Goal: Check status: Check status

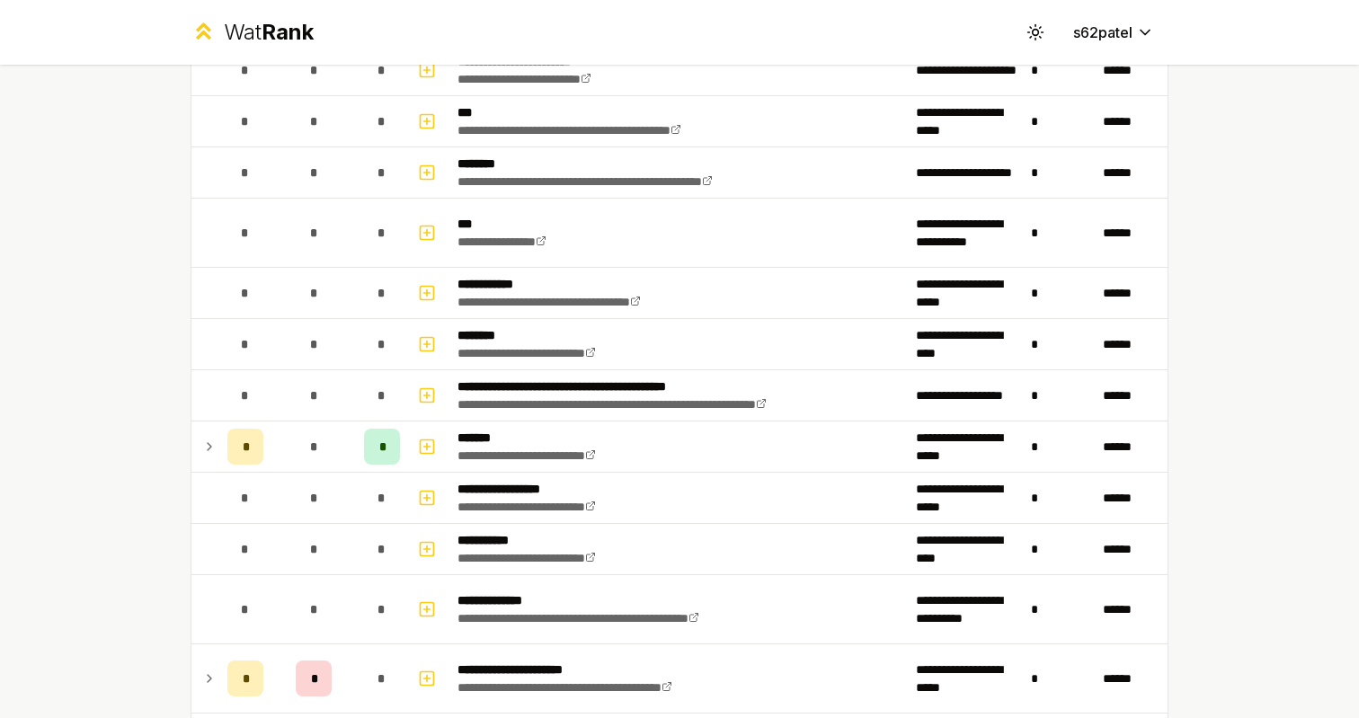
scroll to position [1062, 0]
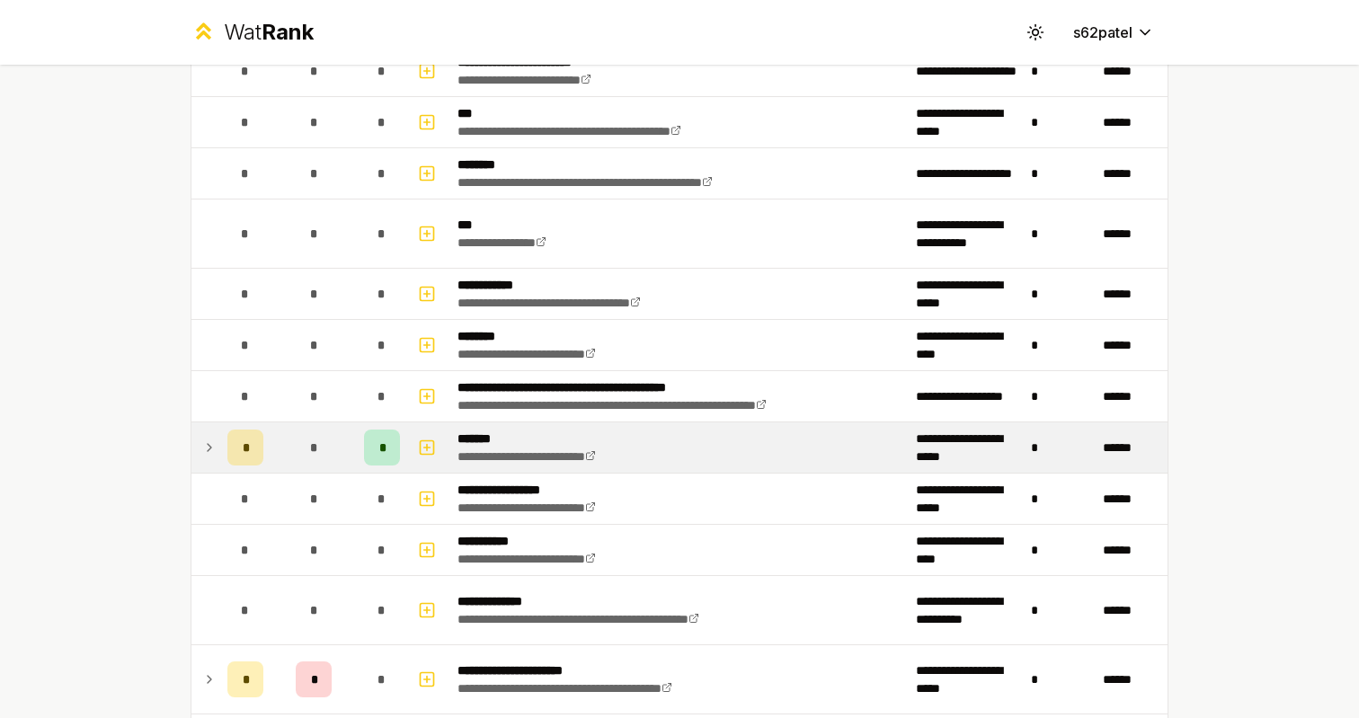
click at [282, 458] on td "*" at bounding box center [314, 448] width 86 height 50
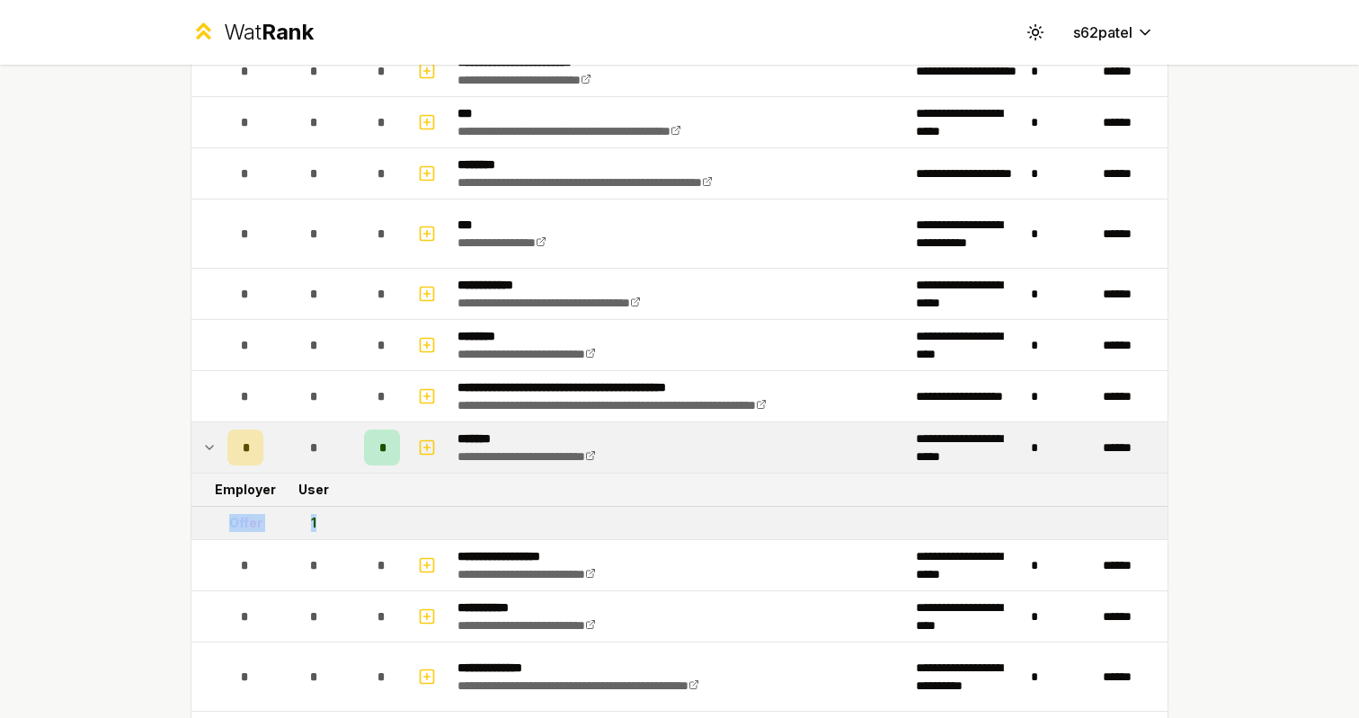
drag, startPoint x: 233, startPoint y: 518, endPoint x: 371, endPoint y: 518, distance: 138.4
click at [371, 518] on tr "Offer 1" at bounding box center [679, 523] width 976 height 33
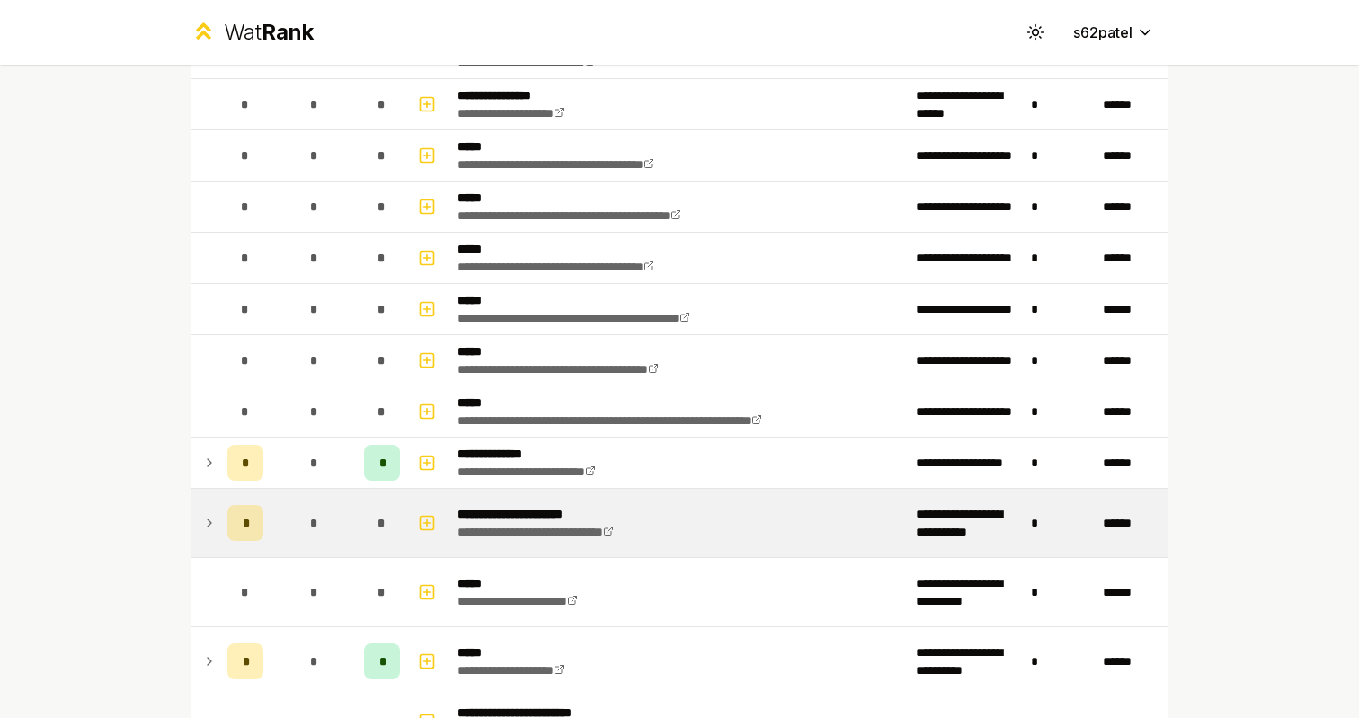
click at [347, 514] on td "*" at bounding box center [314, 523] width 86 height 68
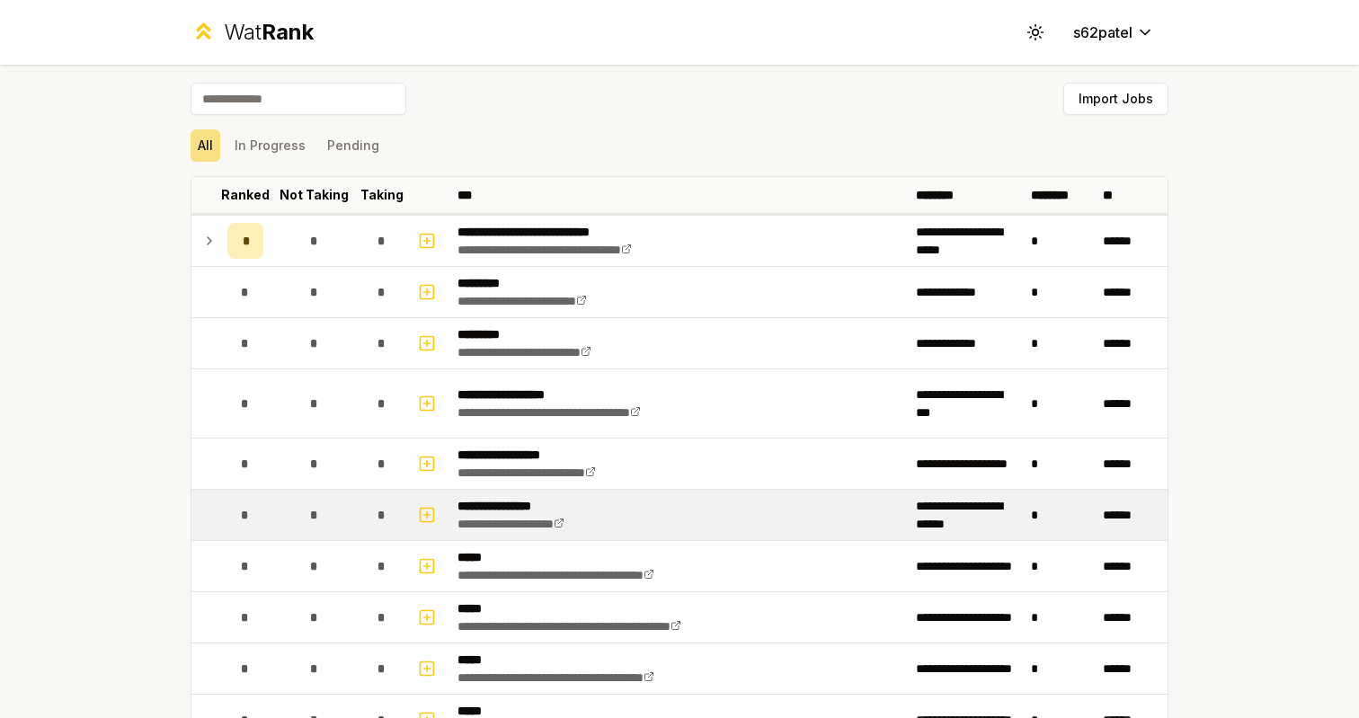
scroll to position [0, 0]
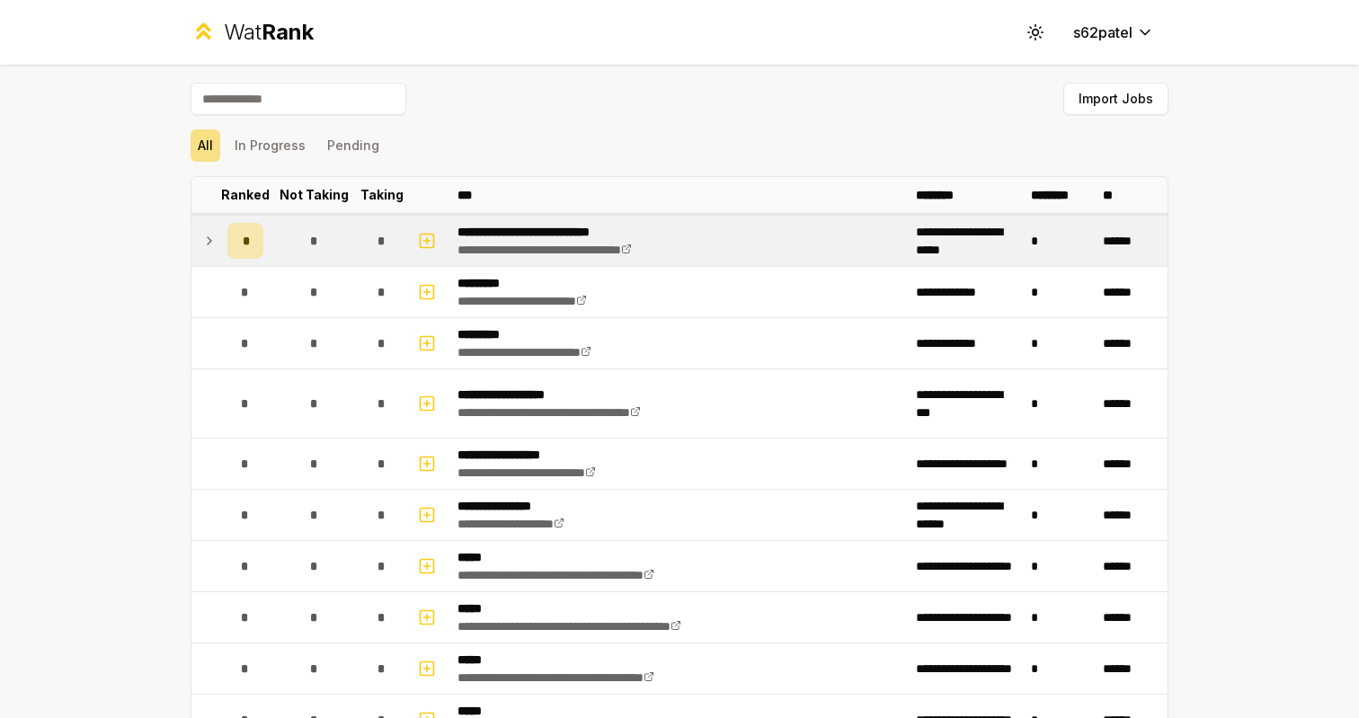
click at [333, 252] on td "*" at bounding box center [314, 241] width 86 height 50
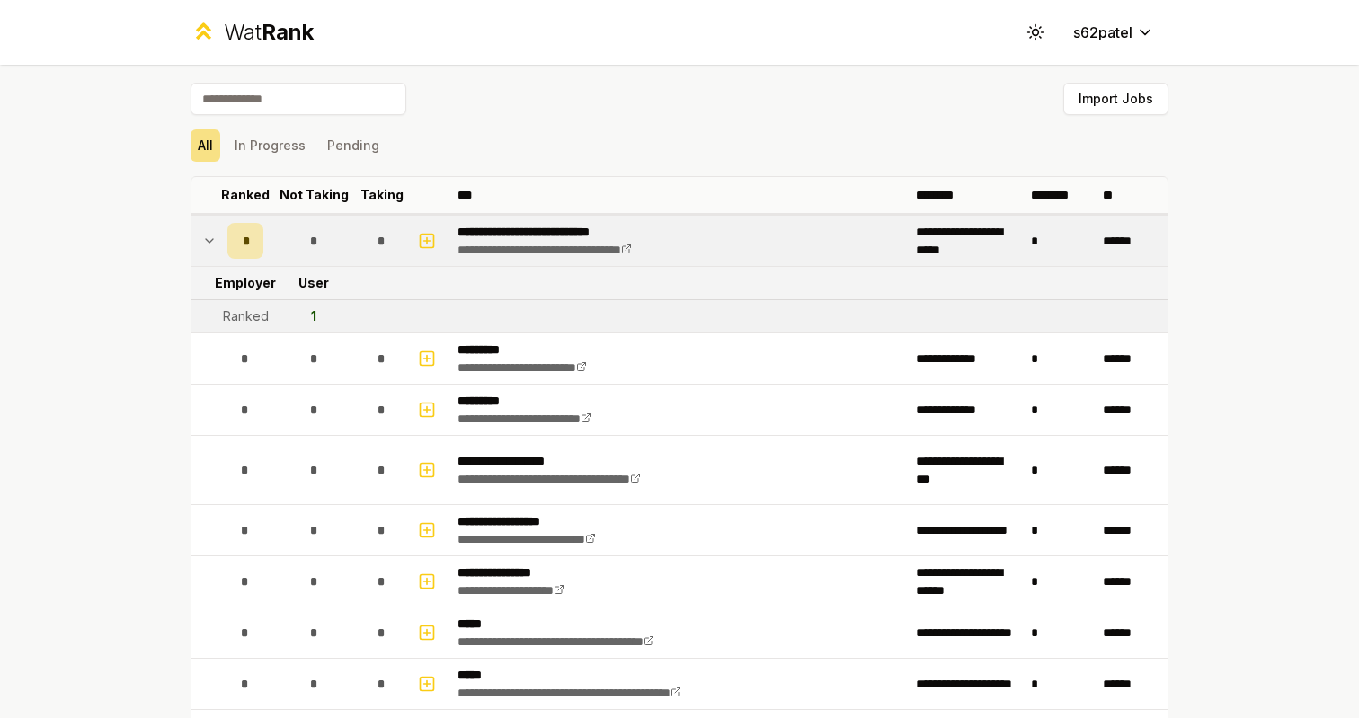
click at [333, 252] on td "*" at bounding box center [314, 241] width 86 height 50
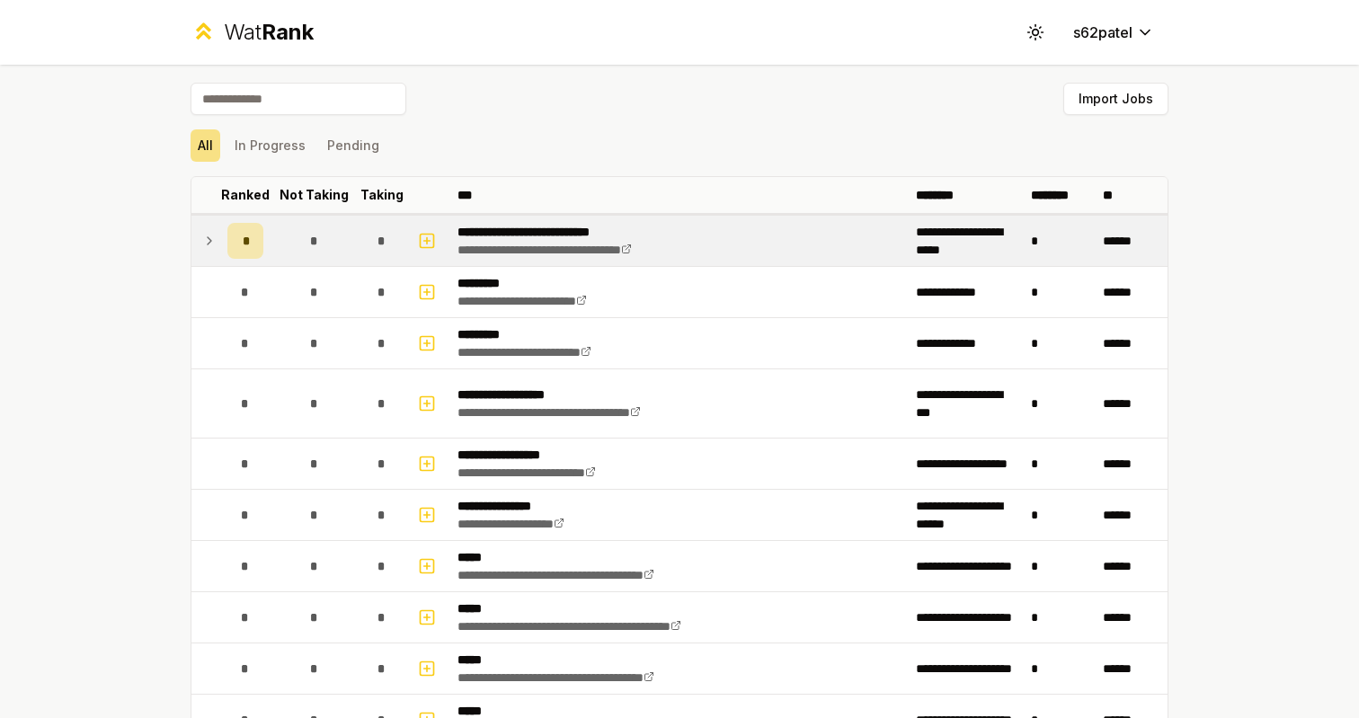
click at [333, 252] on td "*" at bounding box center [314, 241] width 86 height 50
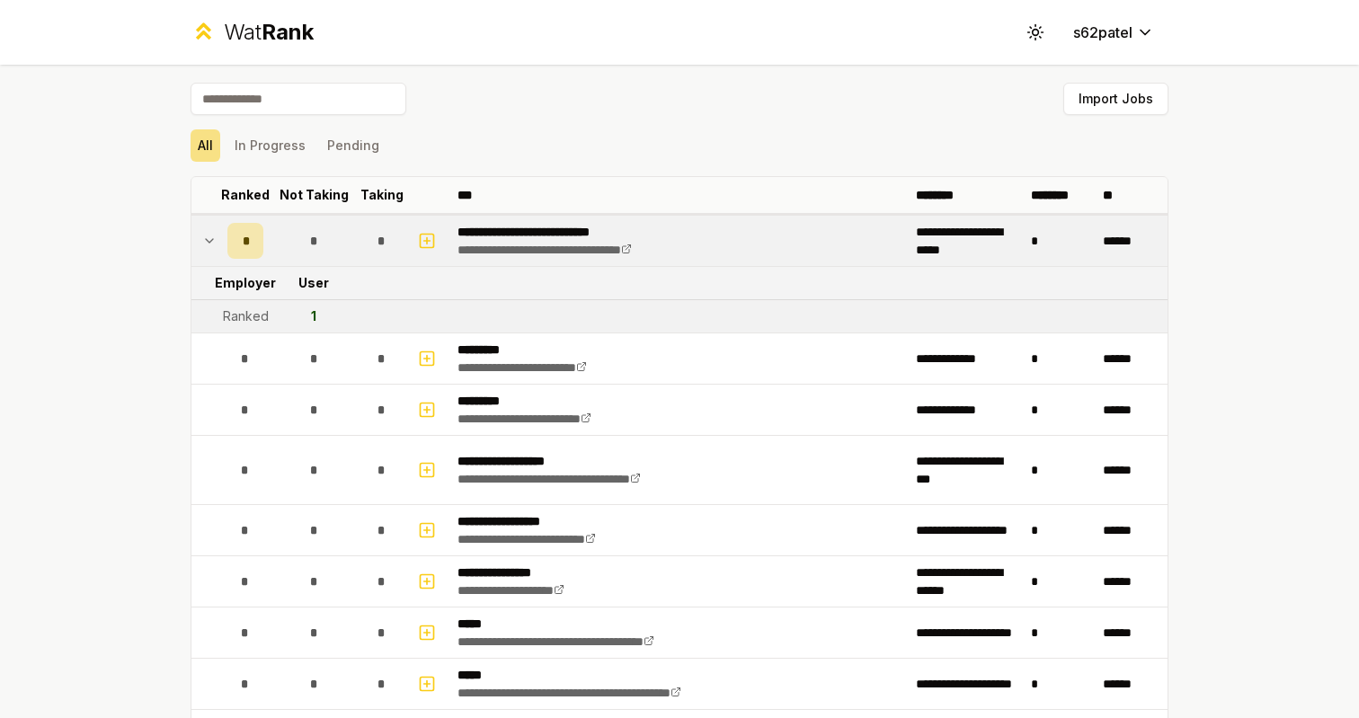
click at [333, 252] on td "*" at bounding box center [314, 241] width 86 height 50
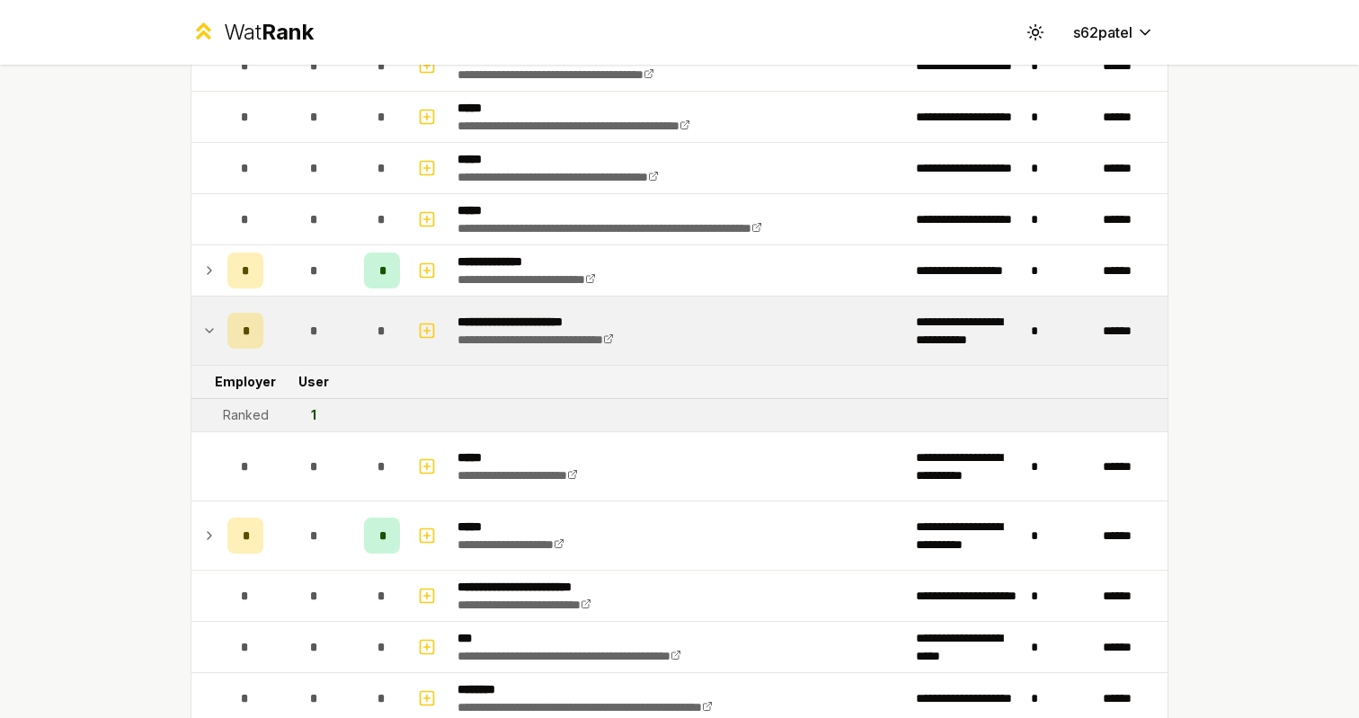
scroll to position [668, 0]
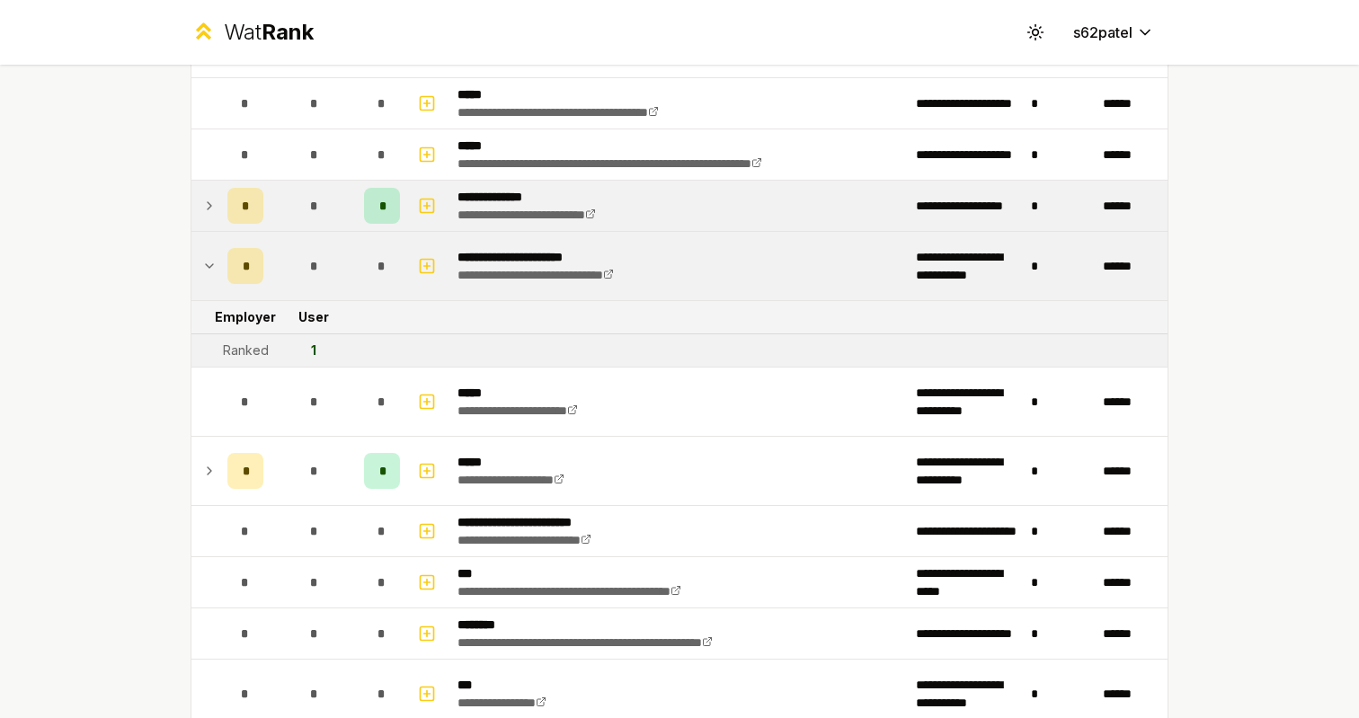
click at [329, 222] on div "*" at bounding box center [314, 206] width 36 height 36
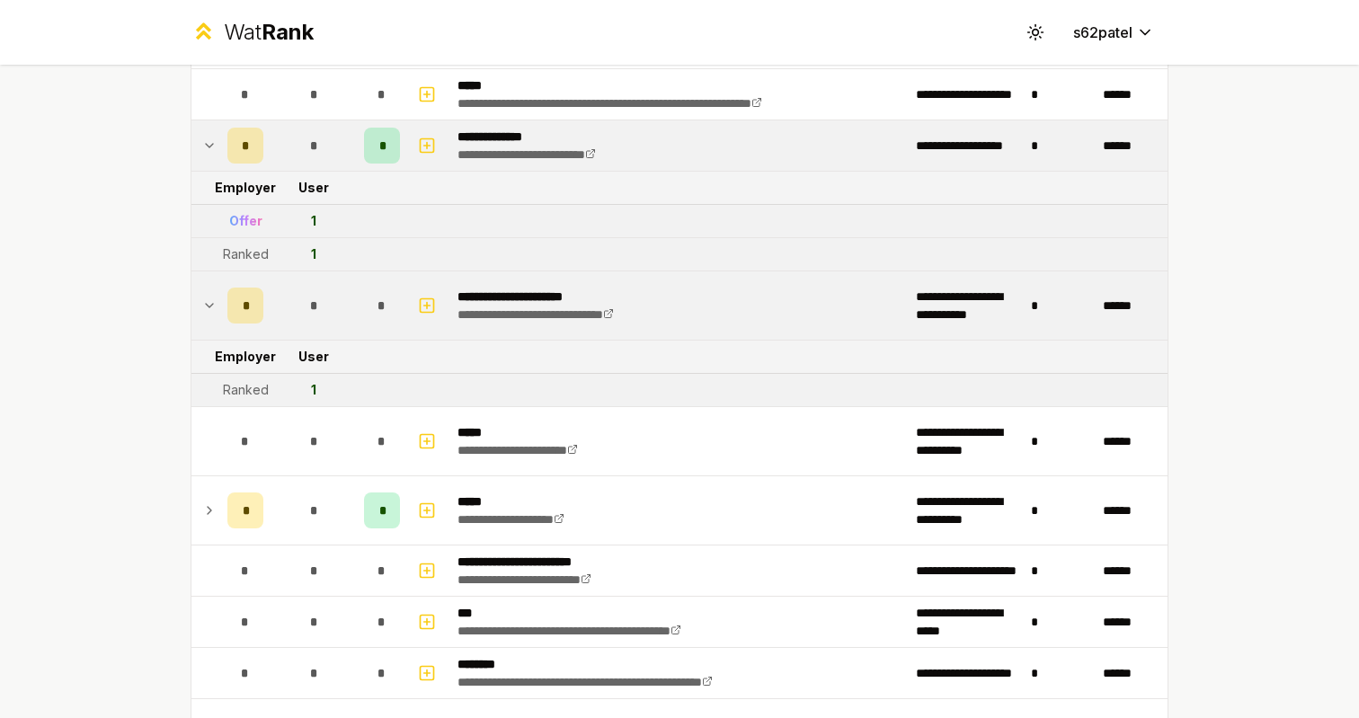
scroll to position [730, 0]
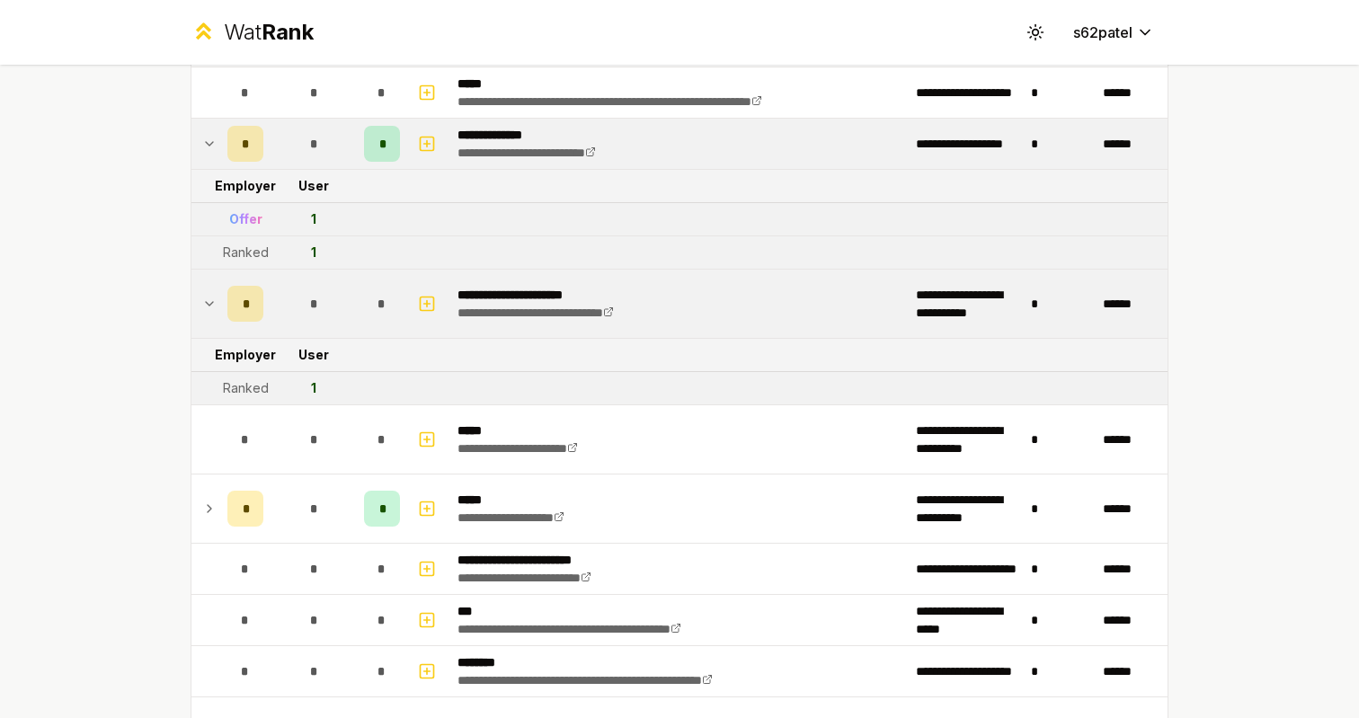
click at [312, 386] on div "1" at bounding box center [313, 388] width 5 height 18
click at [316, 386] on div "1" at bounding box center [313, 388] width 5 height 18
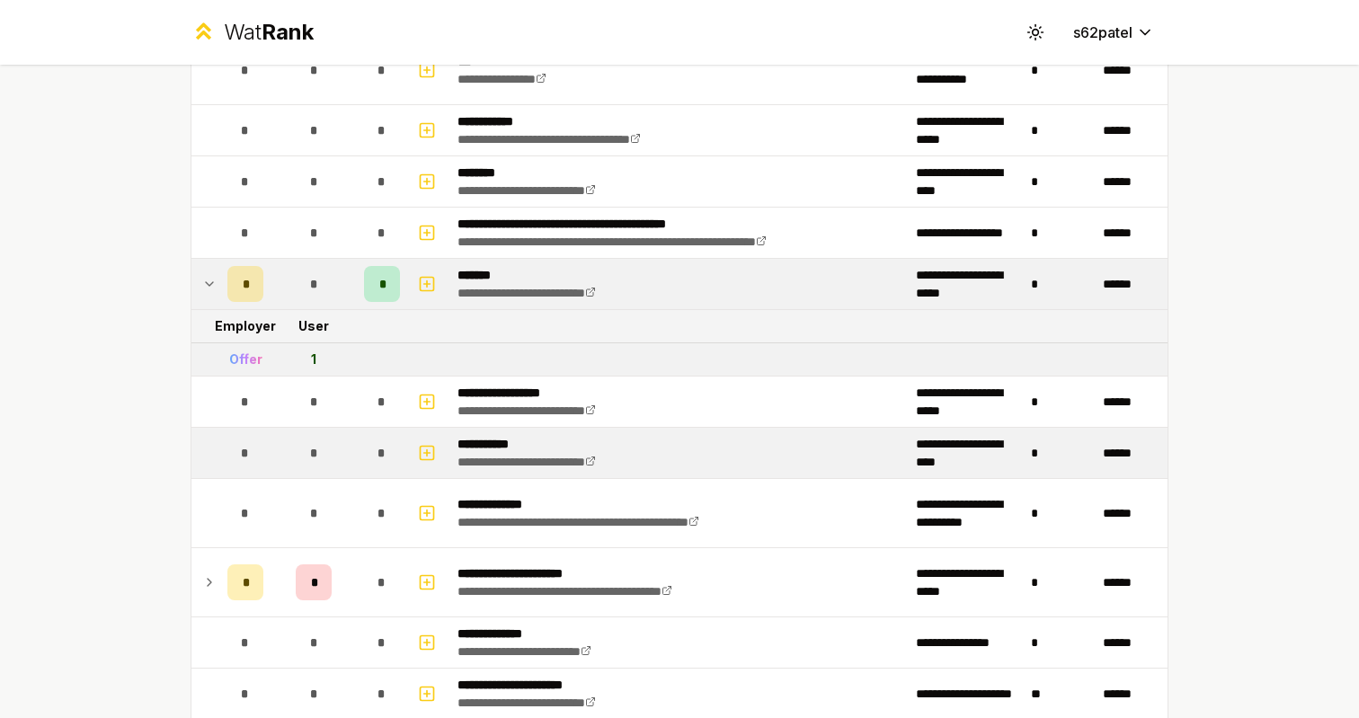
scroll to position [1450, 0]
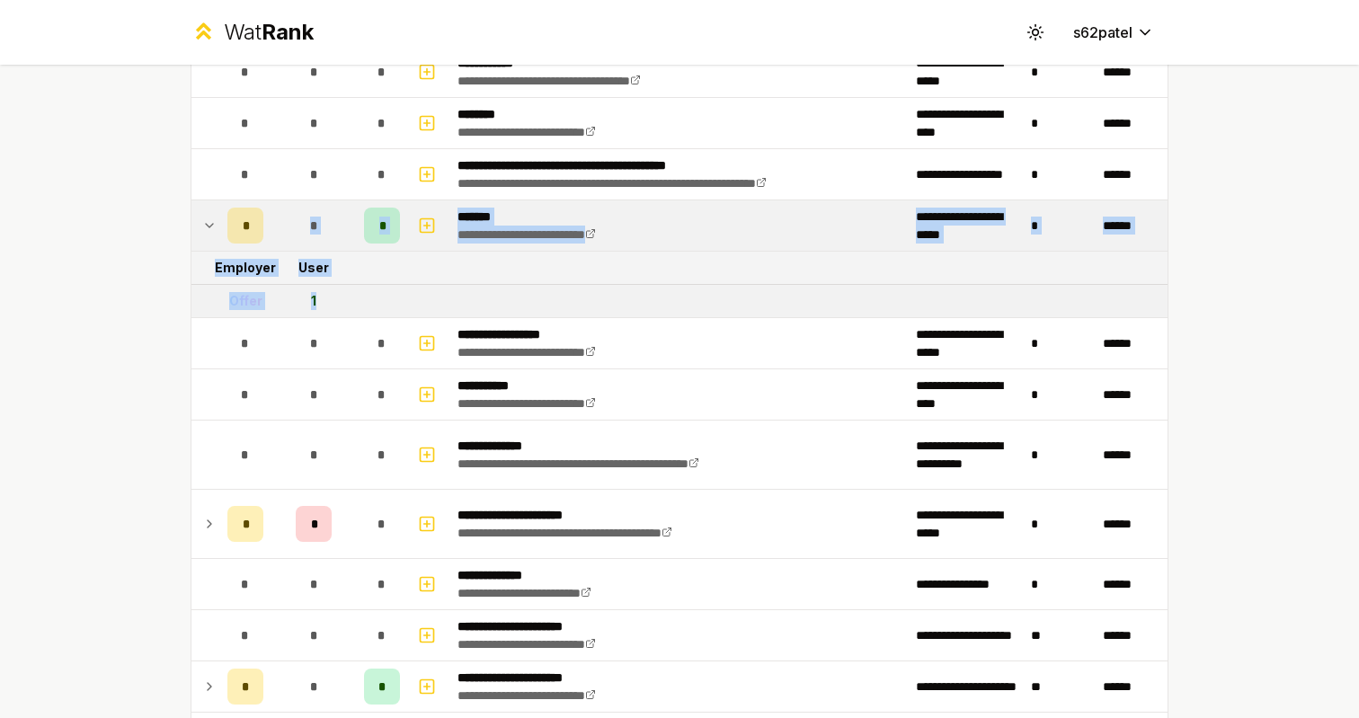
drag, startPoint x: 351, startPoint y: 316, endPoint x: 231, endPoint y: 237, distance: 142.9
click at [231, 237] on tbody "**********" at bounding box center [679, 48] width 976 height 2568
click at [168, 270] on div "**********" at bounding box center [680, 6] width 1036 height 2783
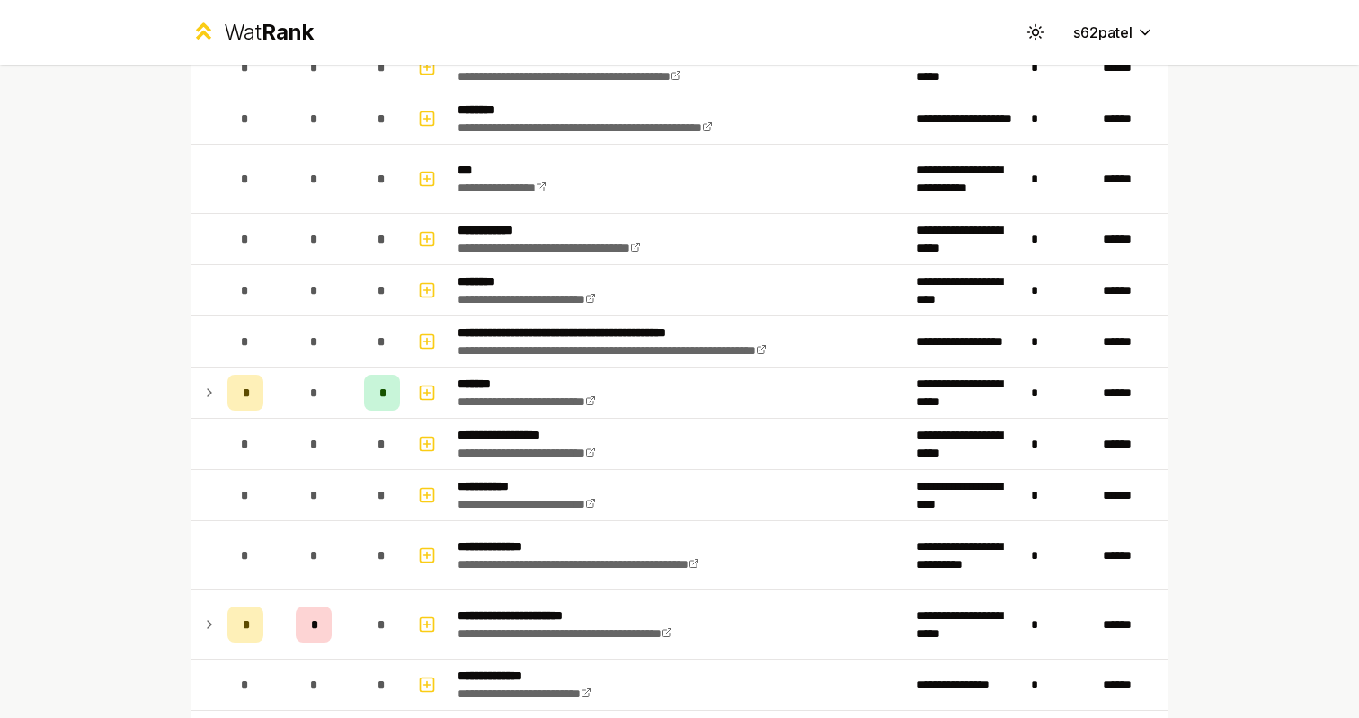
scroll to position [1315, 0]
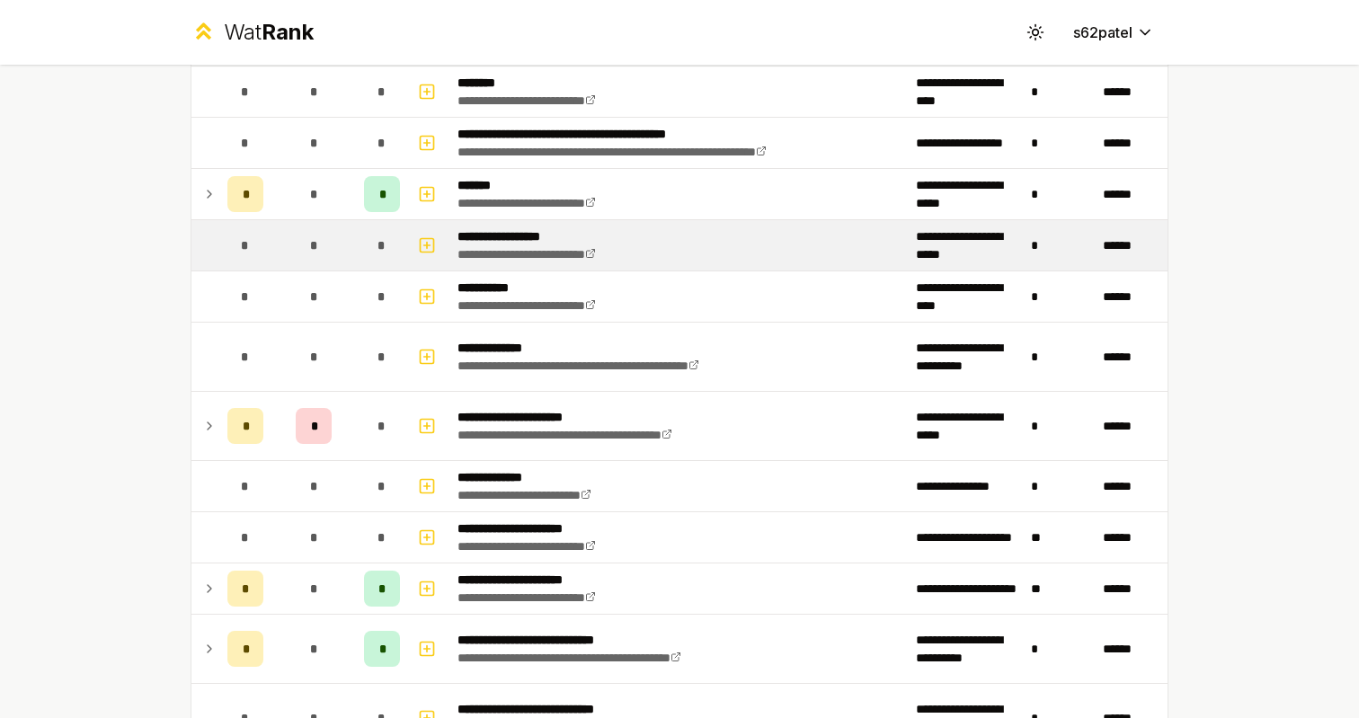
click at [270, 222] on td "*" at bounding box center [245, 245] width 50 height 50
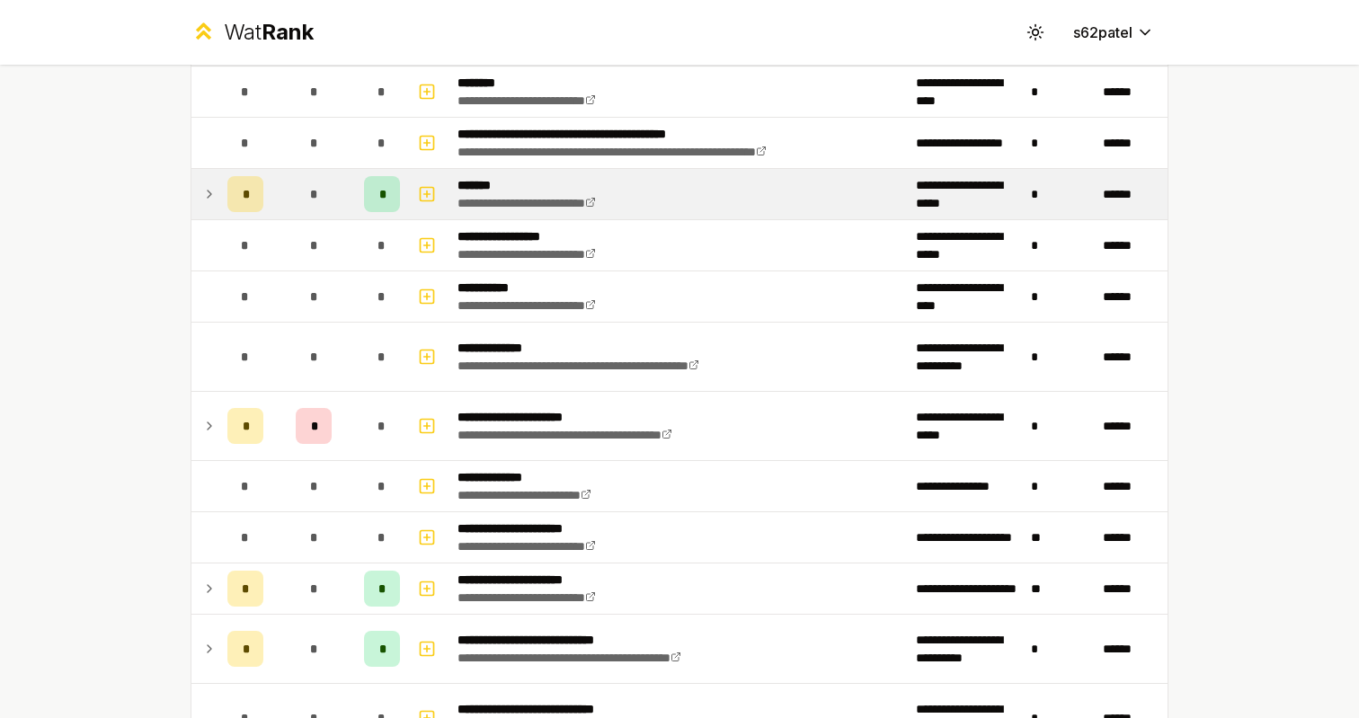
click at [271, 191] on td "*" at bounding box center [314, 194] width 86 height 50
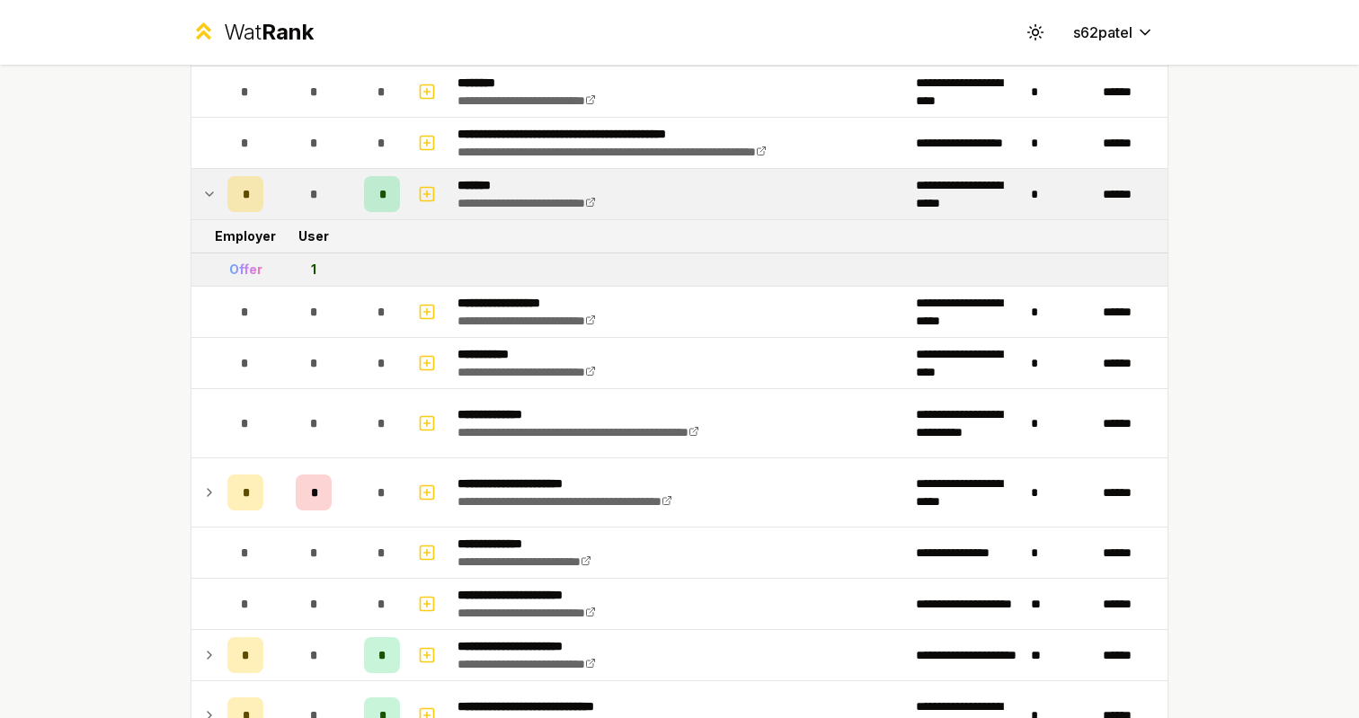
click at [324, 252] on td "User" at bounding box center [314, 236] width 86 height 32
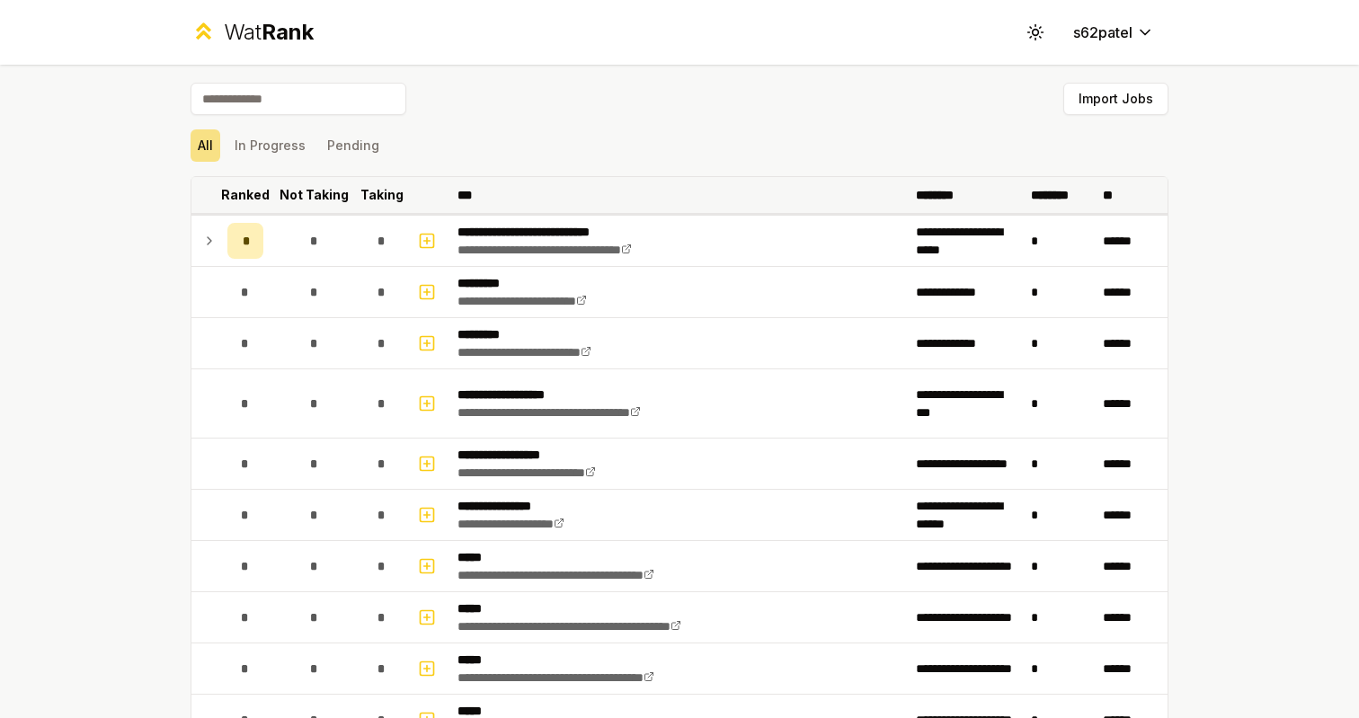
scroll to position [0, 0]
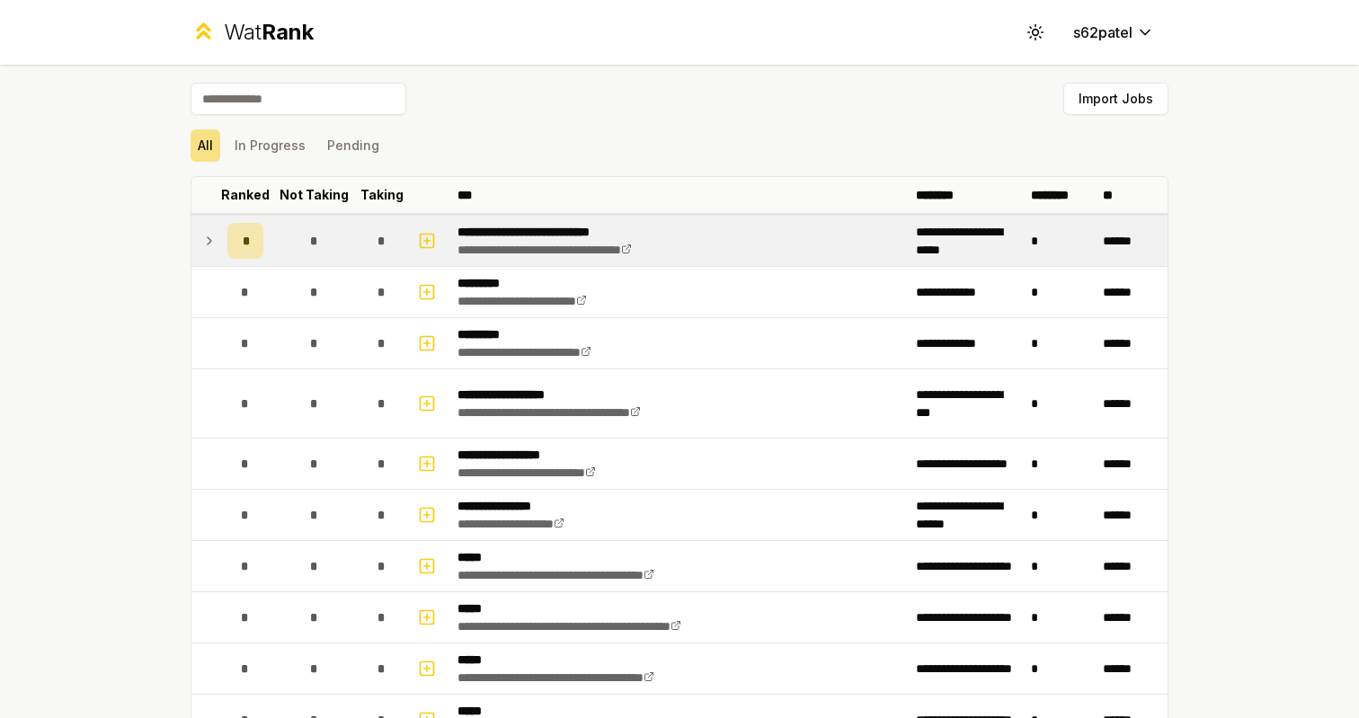
click at [353, 225] on td "*" at bounding box center [314, 241] width 86 height 50
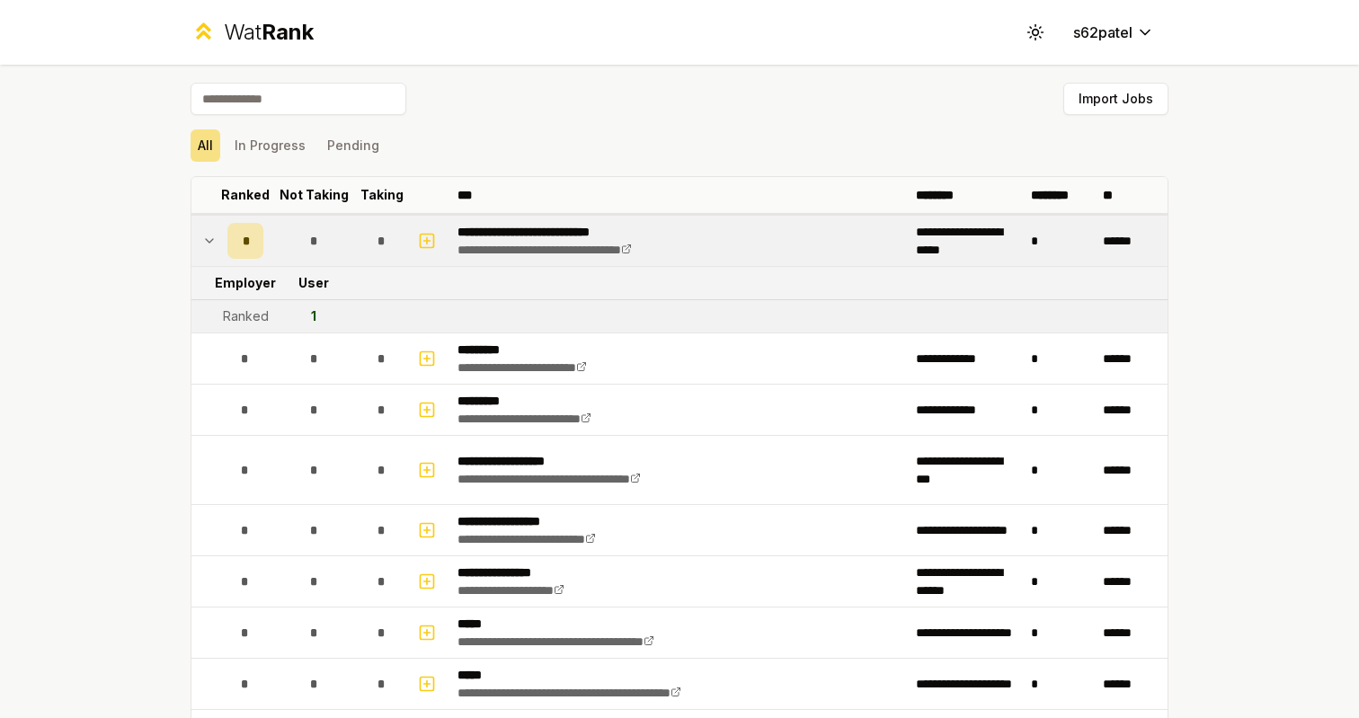
click at [354, 226] on td "*" at bounding box center [314, 241] width 86 height 50
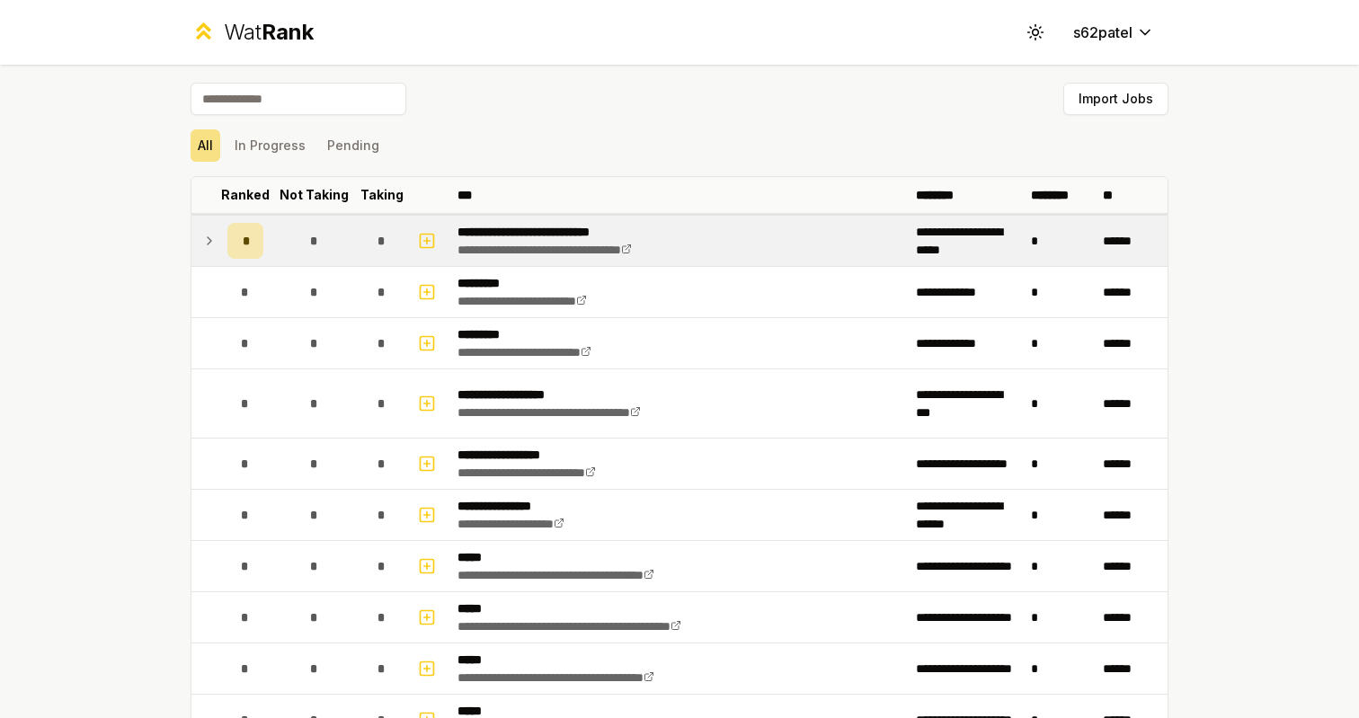
click at [356, 227] on td "*" at bounding box center [314, 241] width 86 height 50
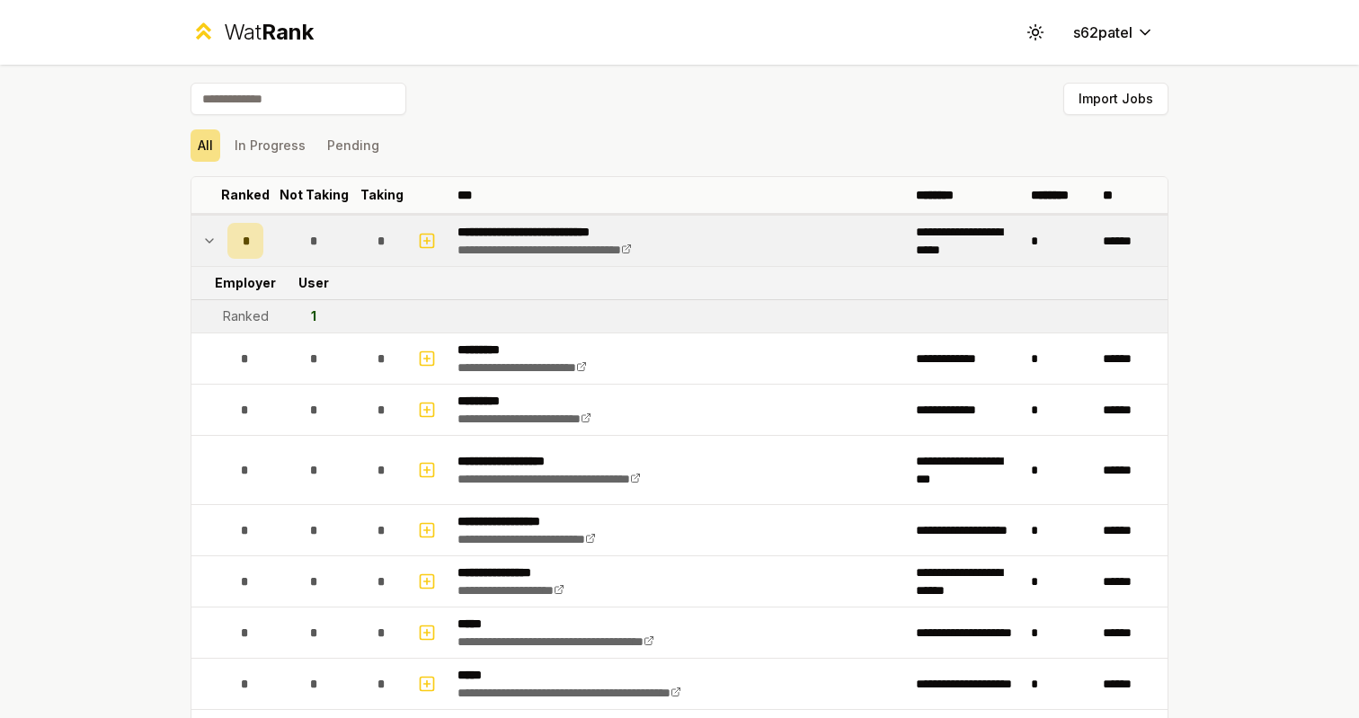
click at [356, 227] on td "*" at bounding box center [314, 241] width 86 height 50
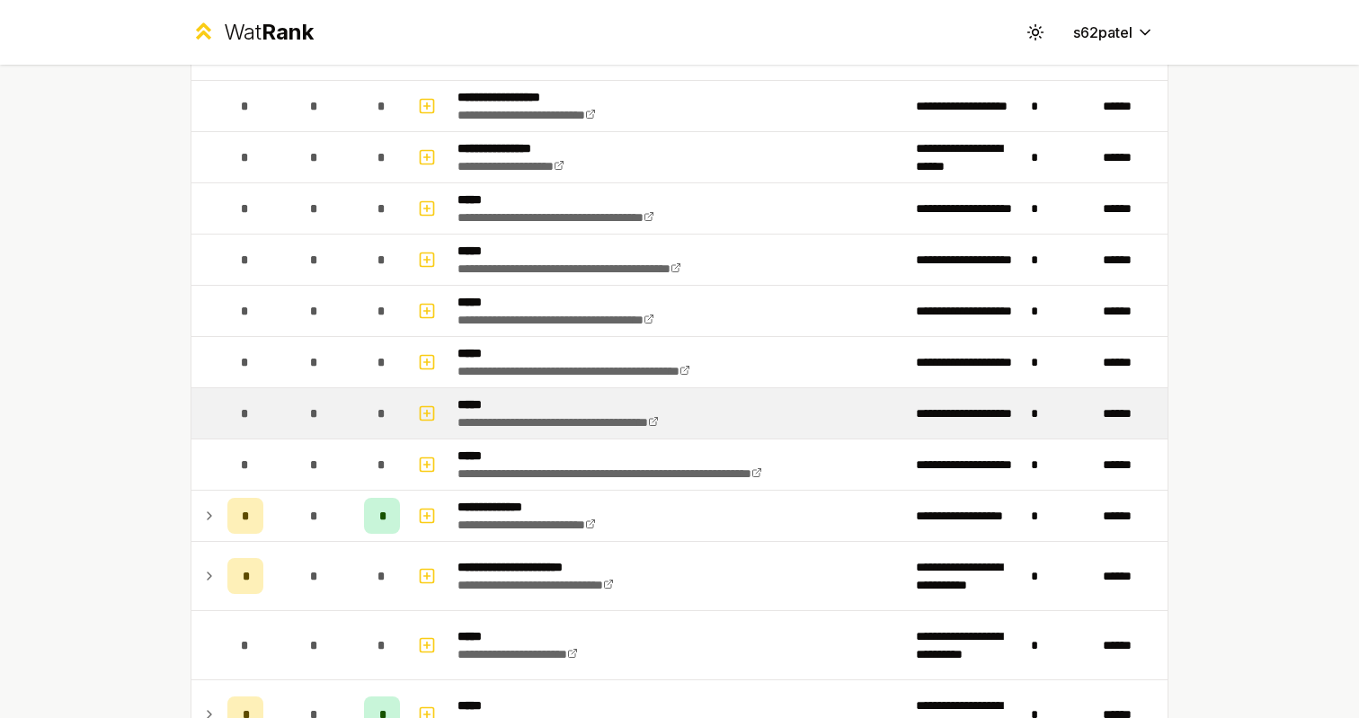
scroll to position [555, 0]
